Goal: Check status

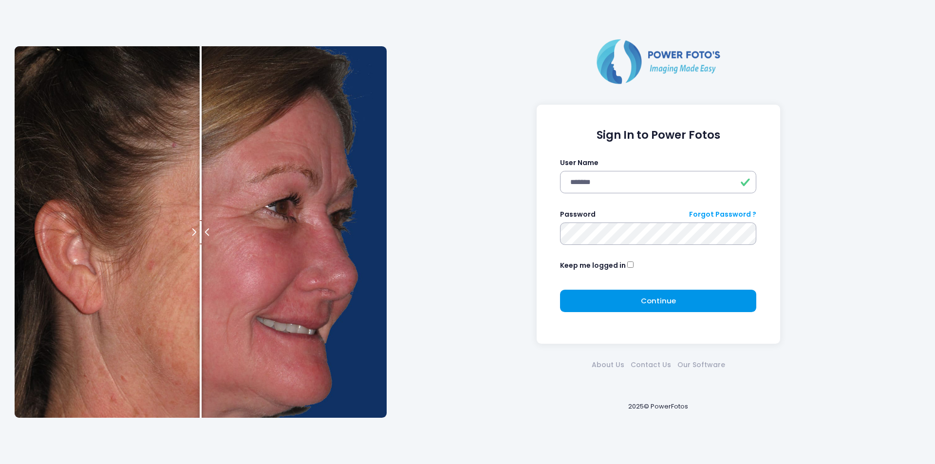
click at [681, 302] on button "Continue Please wait..." at bounding box center [658, 301] width 196 height 22
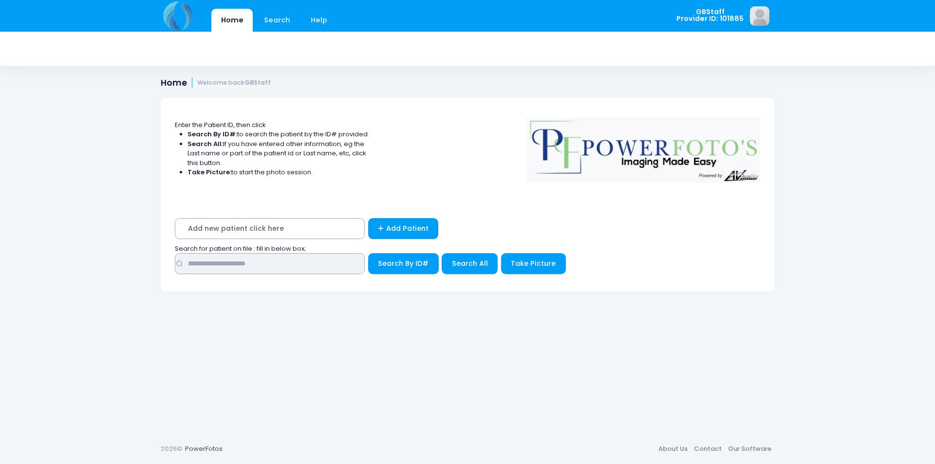
drag, startPoint x: 237, startPoint y: 263, endPoint x: 241, endPoint y: 257, distance: 7.3
click at [241, 258] on input "text" at bounding box center [270, 263] width 190 height 21
type input "*****"
click at [368, 253] on button "Search By ID#" at bounding box center [403, 263] width 71 height 21
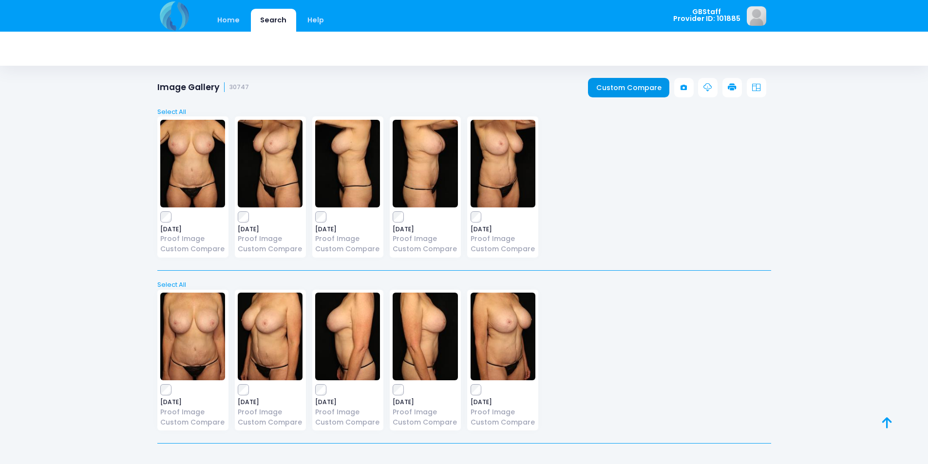
click at [627, 88] on link "Custom Compare" at bounding box center [628, 87] width 81 height 19
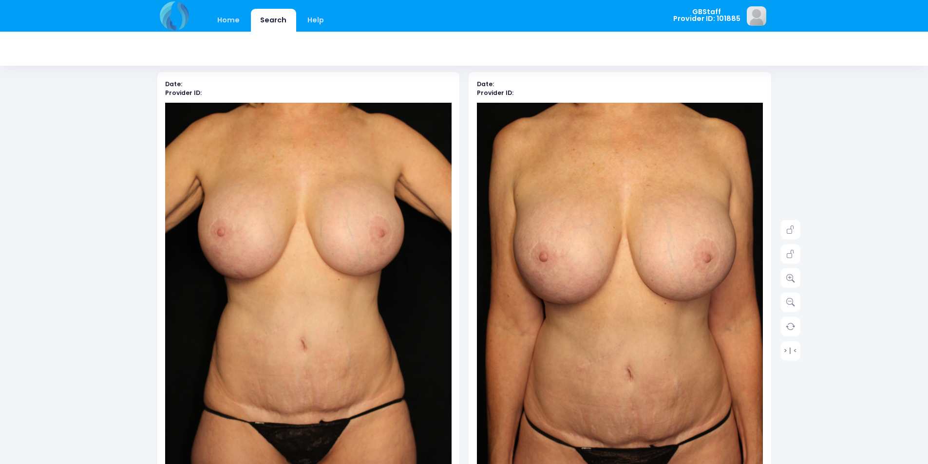
scroll to position [97, 0]
